Goal: Information Seeking & Learning: Learn about a topic

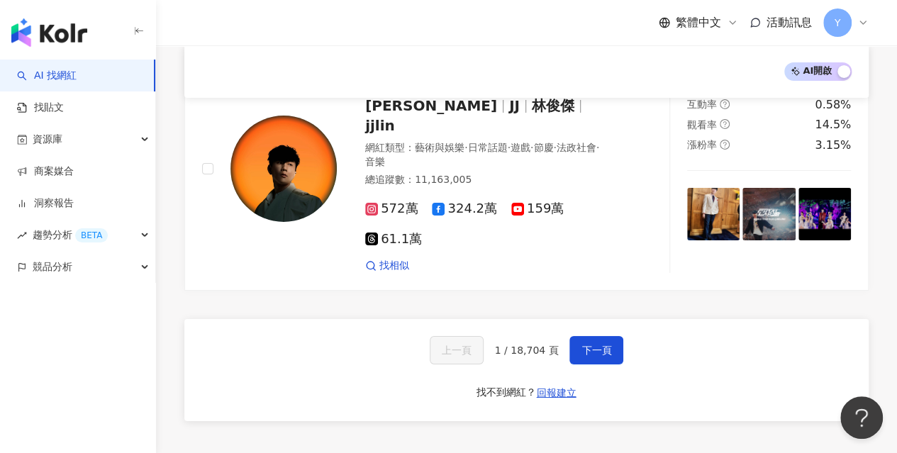
scroll to position [2624, 0]
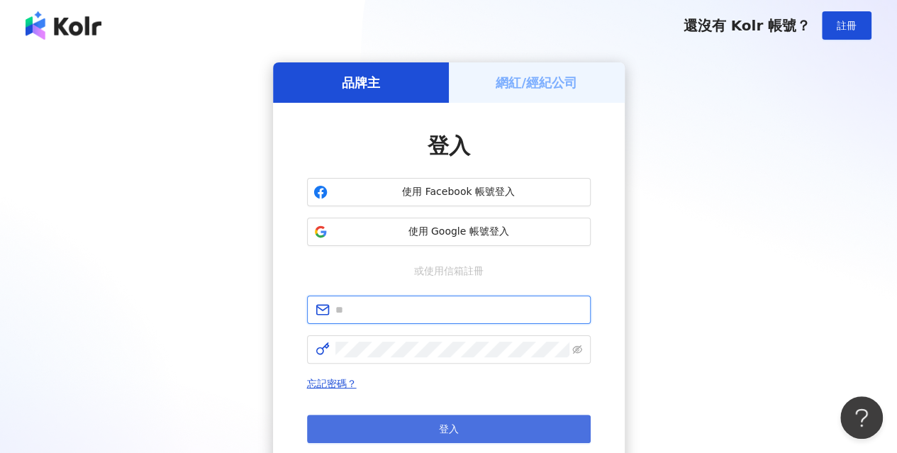
type input "**********"
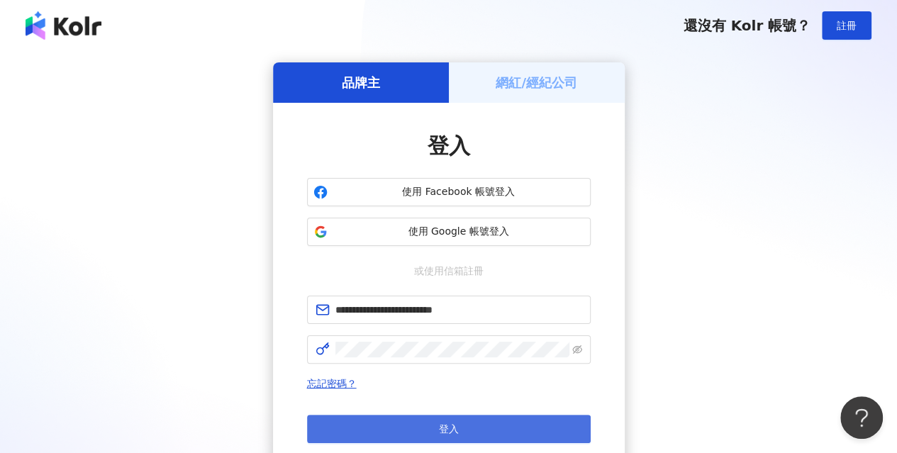
click at [452, 425] on span "登入" at bounding box center [449, 428] width 20 height 11
